Goal: Book appointment/travel/reservation

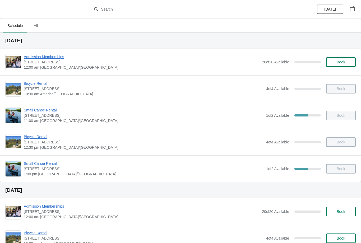
click at [349, 8] on button "button" at bounding box center [352, 9] width 10 height 10
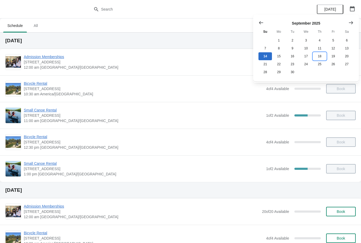
click at [318, 57] on button "18" at bounding box center [319, 56] width 13 height 8
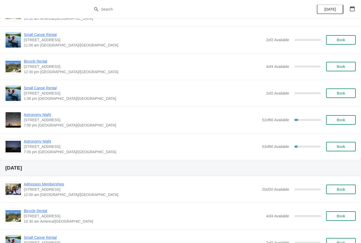
scroll to position [76, 0]
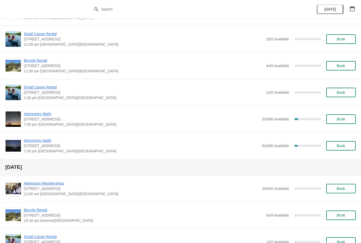
click at [46, 141] on span "Astronomy Night" at bounding box center [141, 140] width 235 height 5
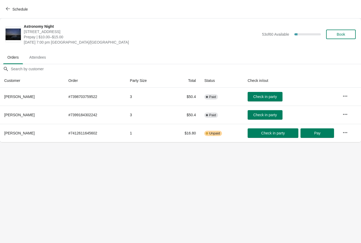
click at [335, 34] on span "Book" at bounding box center [341, 34] width 20 height 4
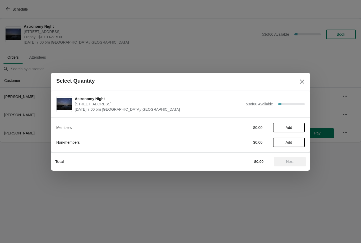
click at [288, 142] on span "Add" at bounding box center [288, 142] width 7 height 4
click at [287, 160] on span "Next" at bounding box center [290, 162] width 8 height 4
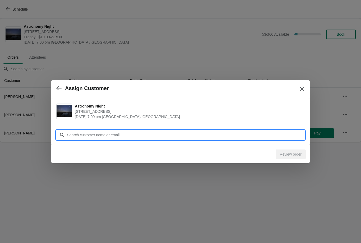
click at [115, 136] on input "Customer" at bounding box center [186, 135] width 238 height 10
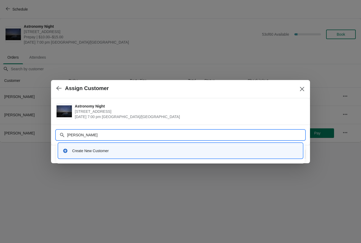
type input "[PERSON_NAME]"
click at [107, 151] on div "Create New Customer" at bounding box center [185, 150] width 226 height 5
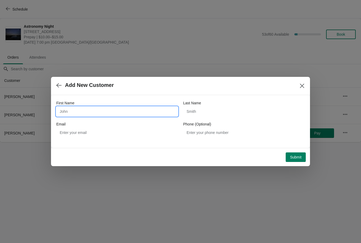
click at [95, 109] on input "First Name" at bounding box center [116, 112] width 121 height 10
type input "[PERSON_NAME]"
click at [201, 113] on input "Last Name" at bounding box center [243, 112] width 121 height 10
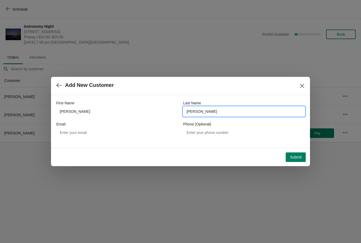
type input "[PERSON_NAME]"
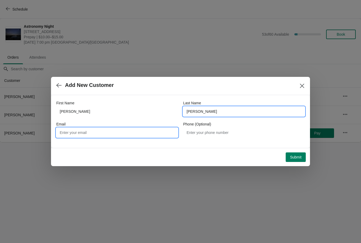
click at [106, 132] on input "Email" at bounding box center [116, 133] width 121 height 10
type input "t"
type input "[EMAIL_ADDRESS][DOMAIN_NAME]"
click at [292, 154] on button "Submit" at bounding box center [295, 157] width 20 height 10
